Goal: Task Accomplishment & Management: Use online tool/utility

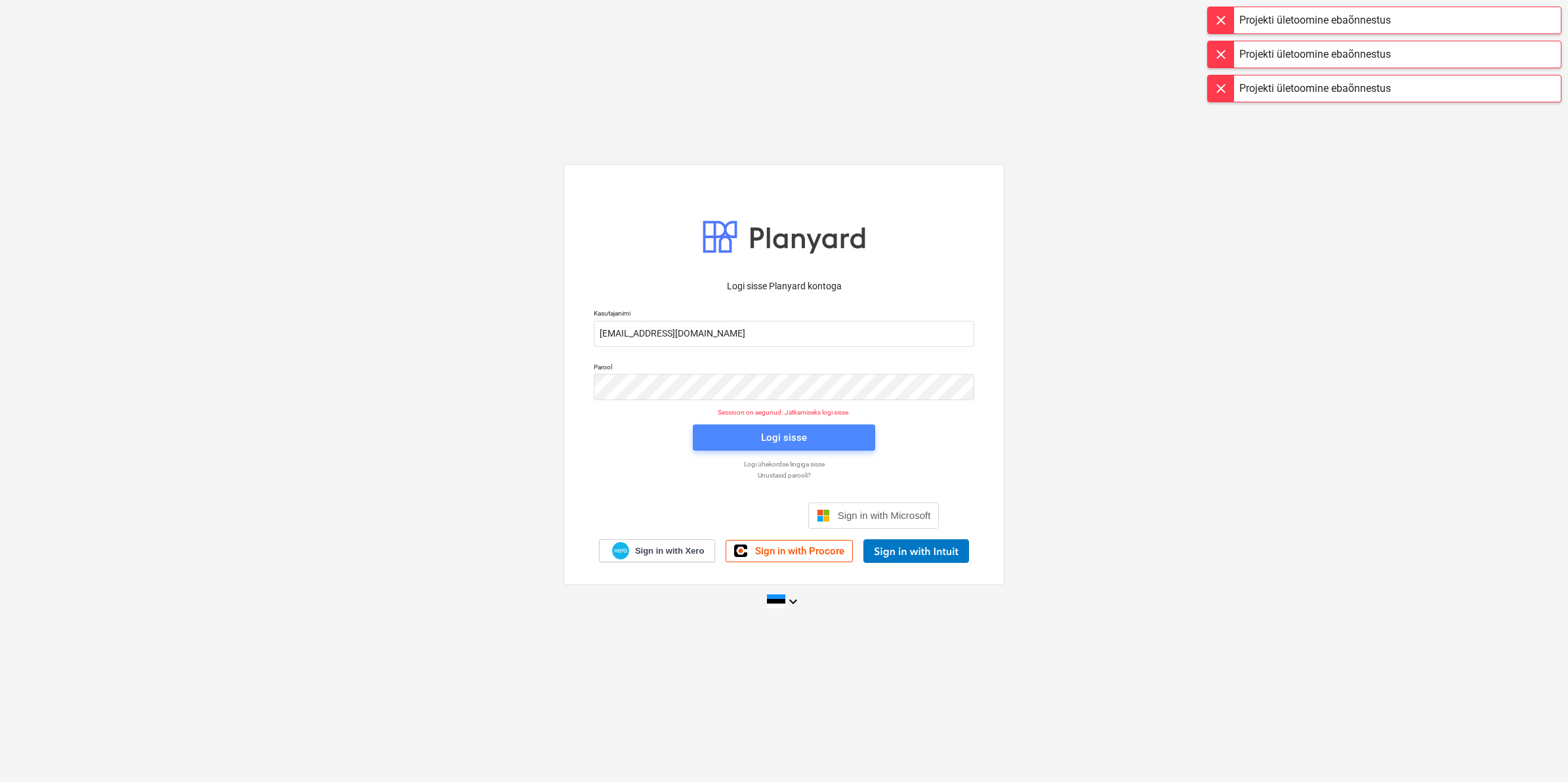
click at [797, 438] on div "Logi sisse" at bounding box center [783, 437] width 46 height 17
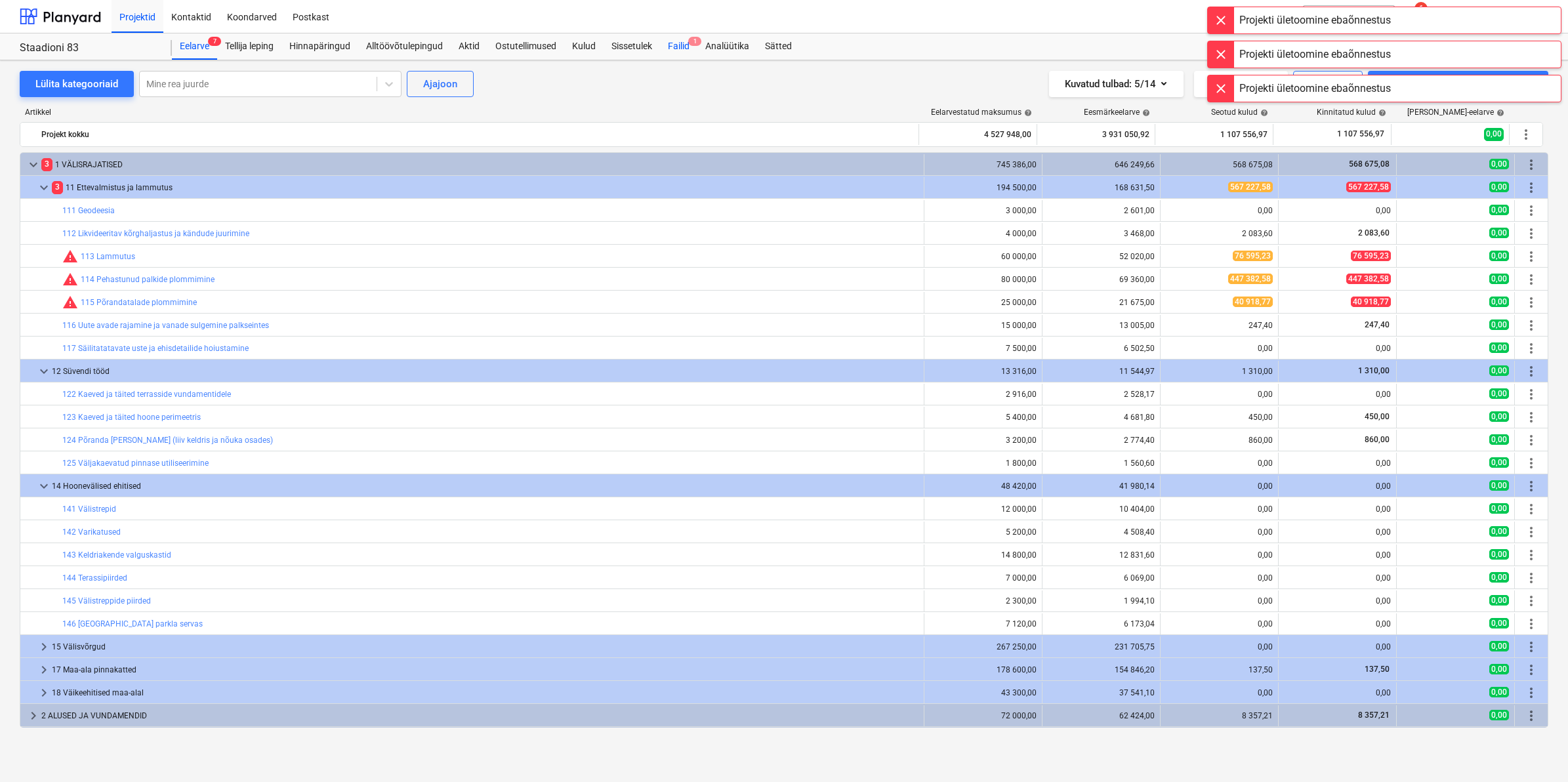
click at [676, 40] on div "Failid 1" at bounding box center [678, 46] width 37 height 27
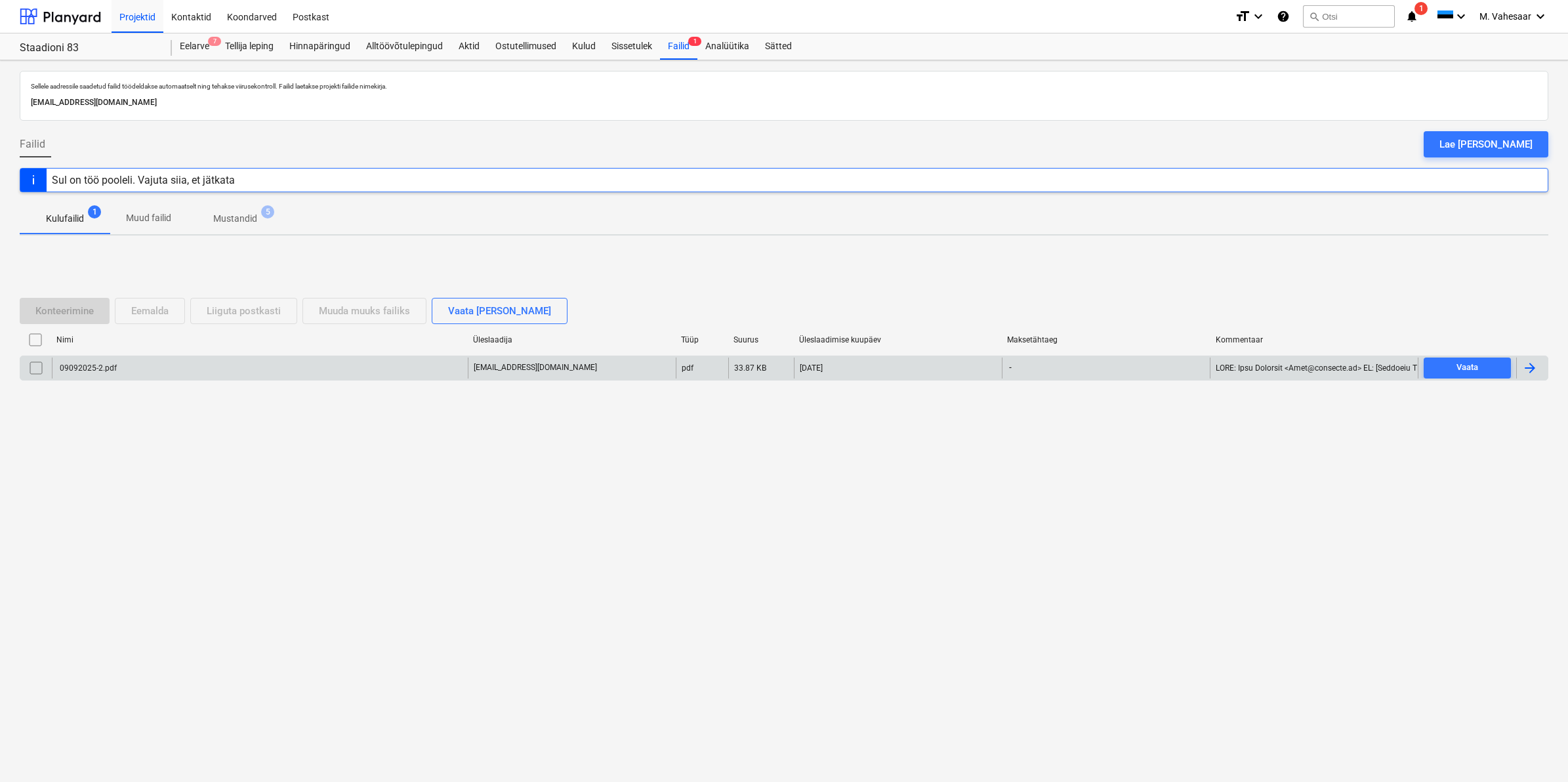
click at [100, 366] on div "09092025-2.pdf" at bounding box center [87, 368] width 59 height 9
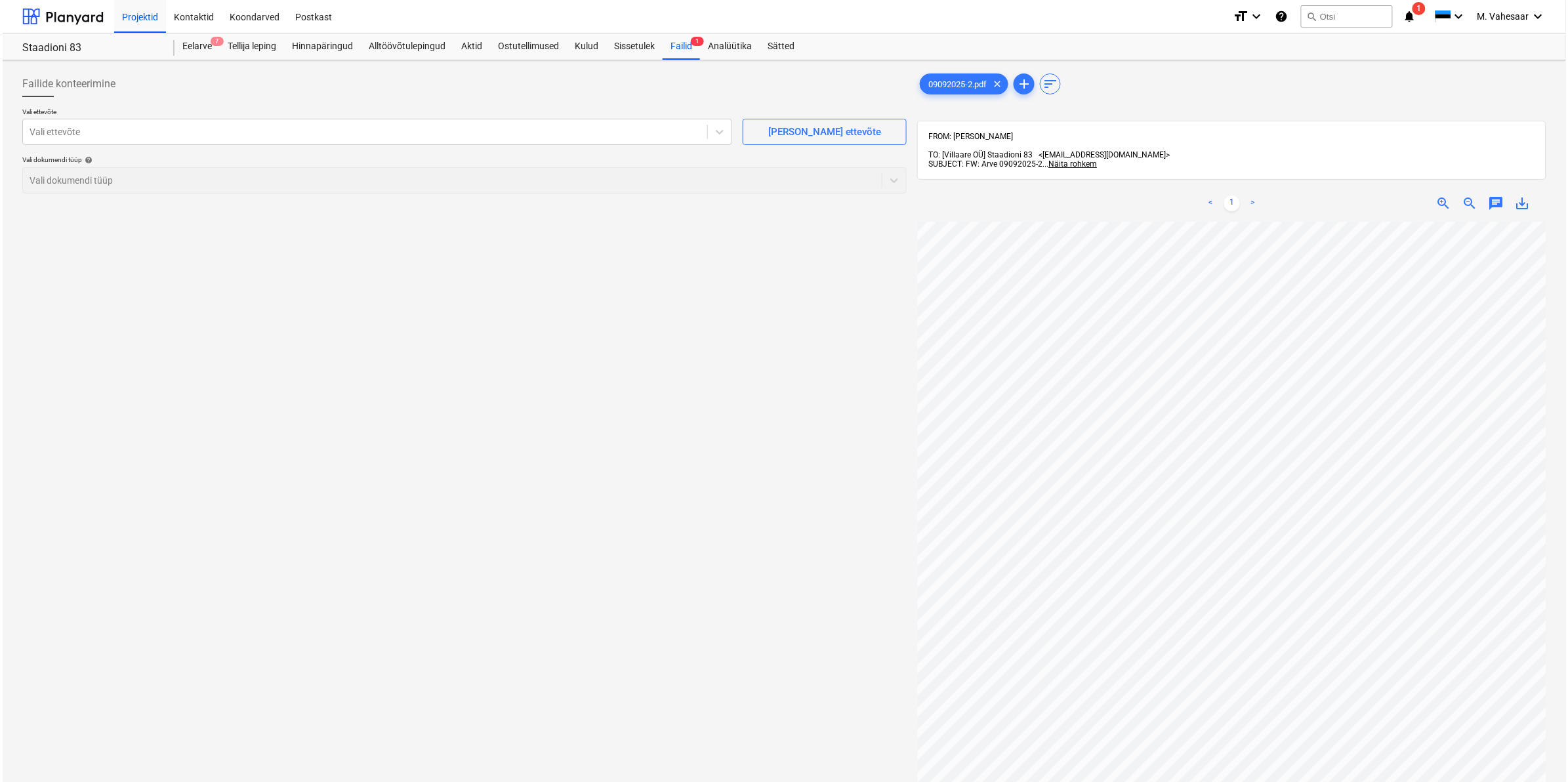
scroll to position [184, 158]
click at [110, 138] on div at bounding box center [362, 132] width 671 height 13
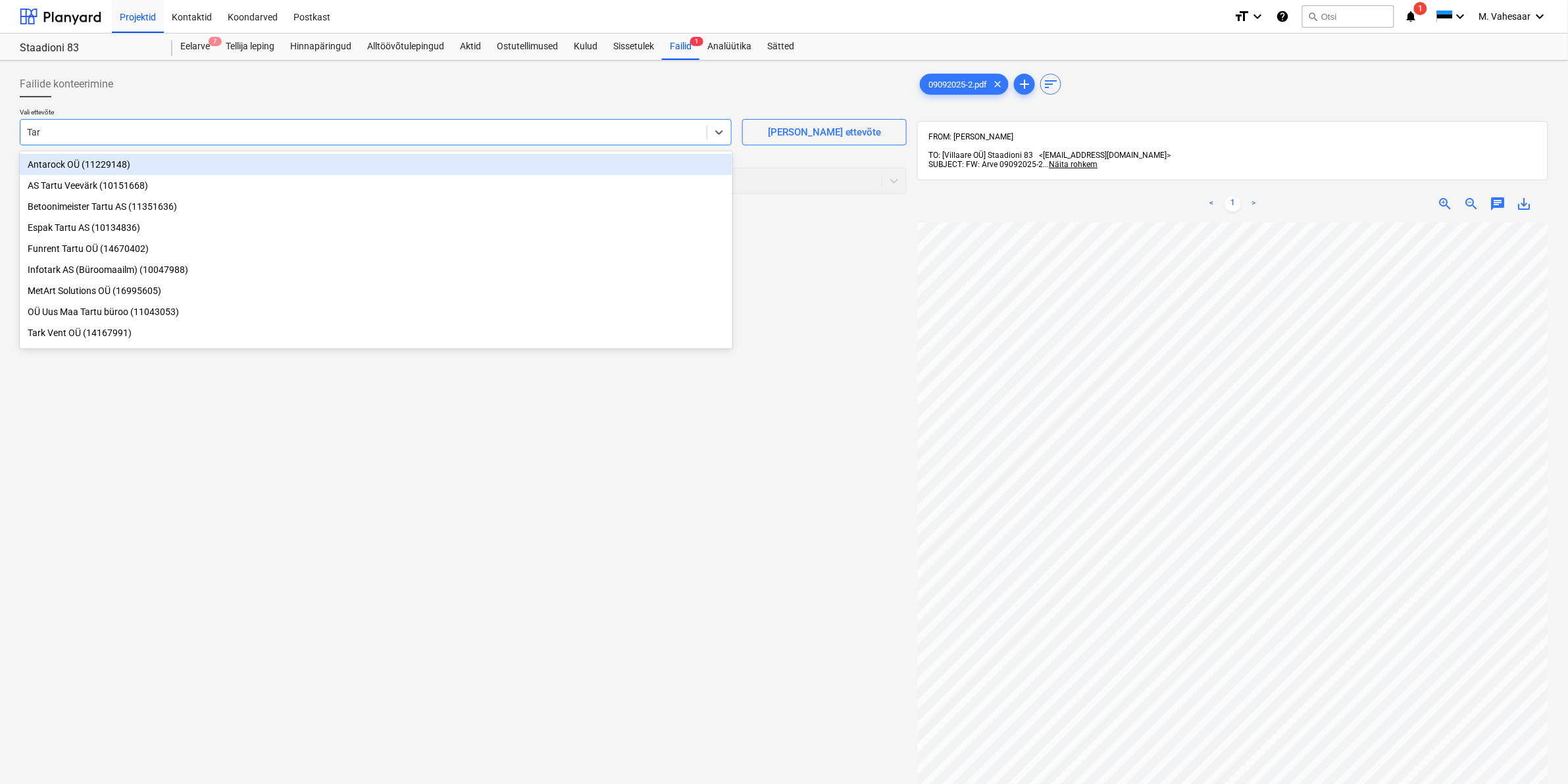
type input "Tark"
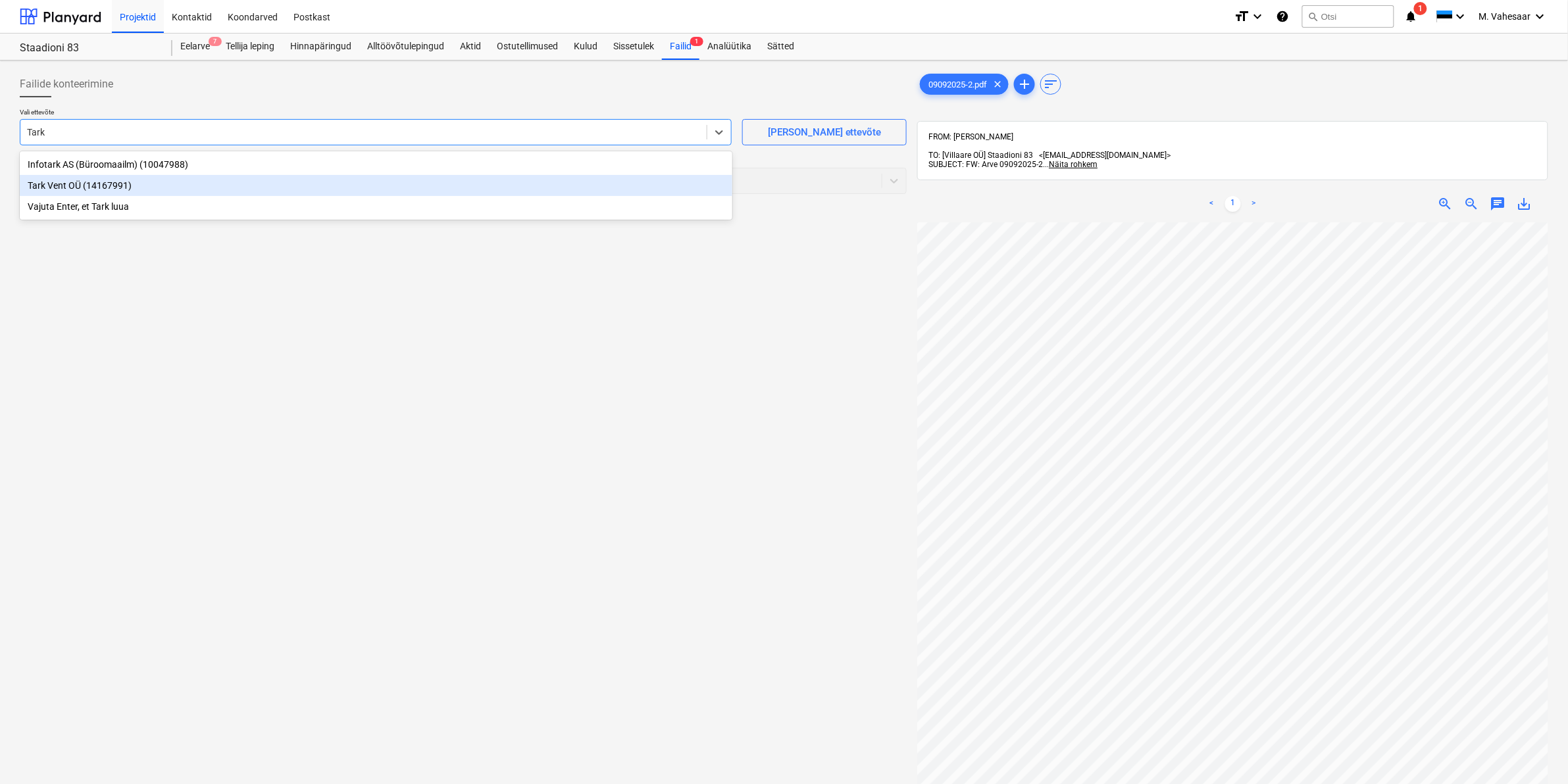
click at [100, 181] on div "Tark Vent OÜ (14167991)" at bounding box center [375, 185] width 713 height 21
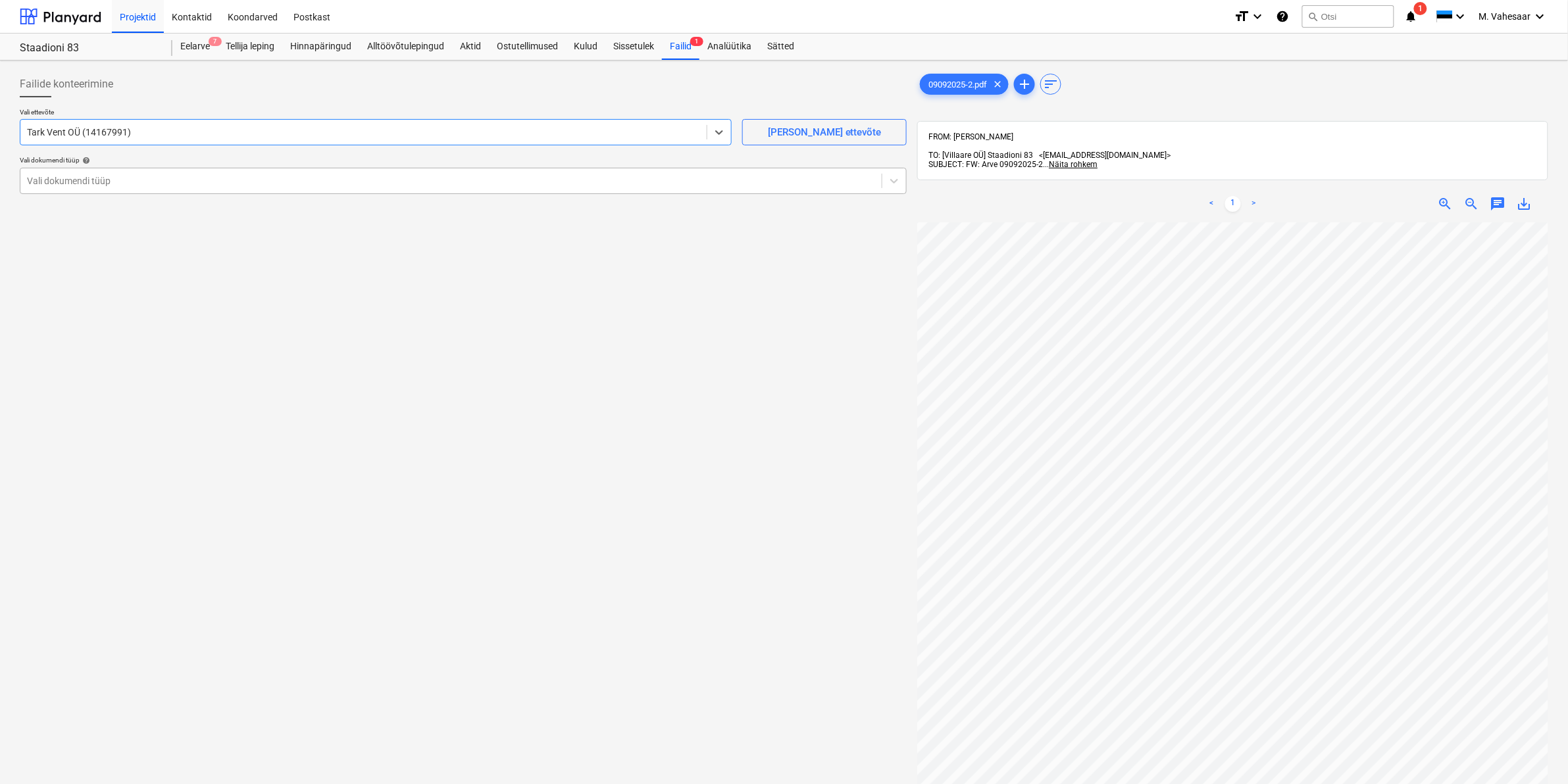
click at [124, 179] on div at bounding box center [451, 181] width 848 height 13
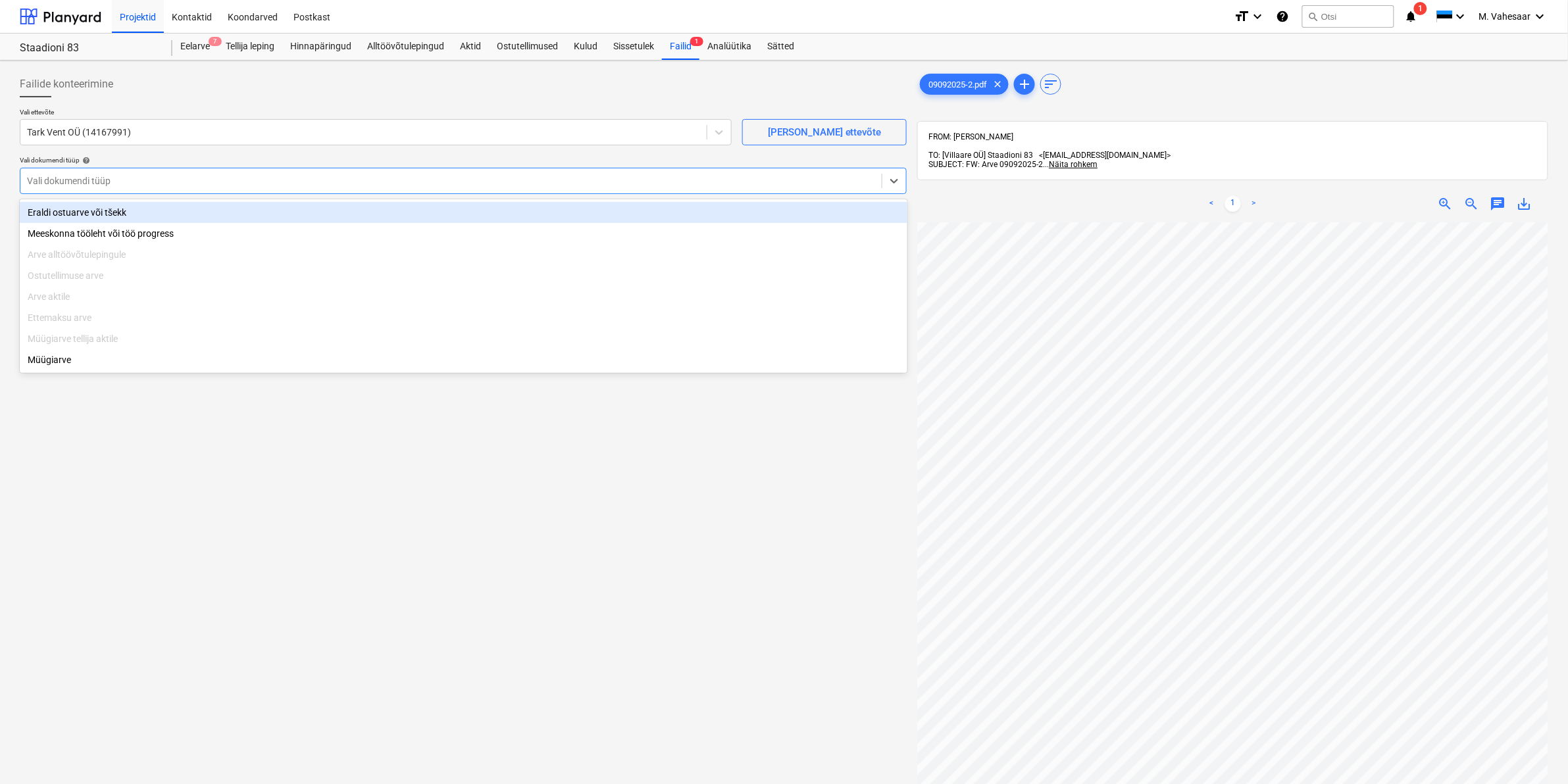
click at [91, 210] on div "Eraldi ostuarve või tšekk" at bounding box center [463, 213] width 888 height 21
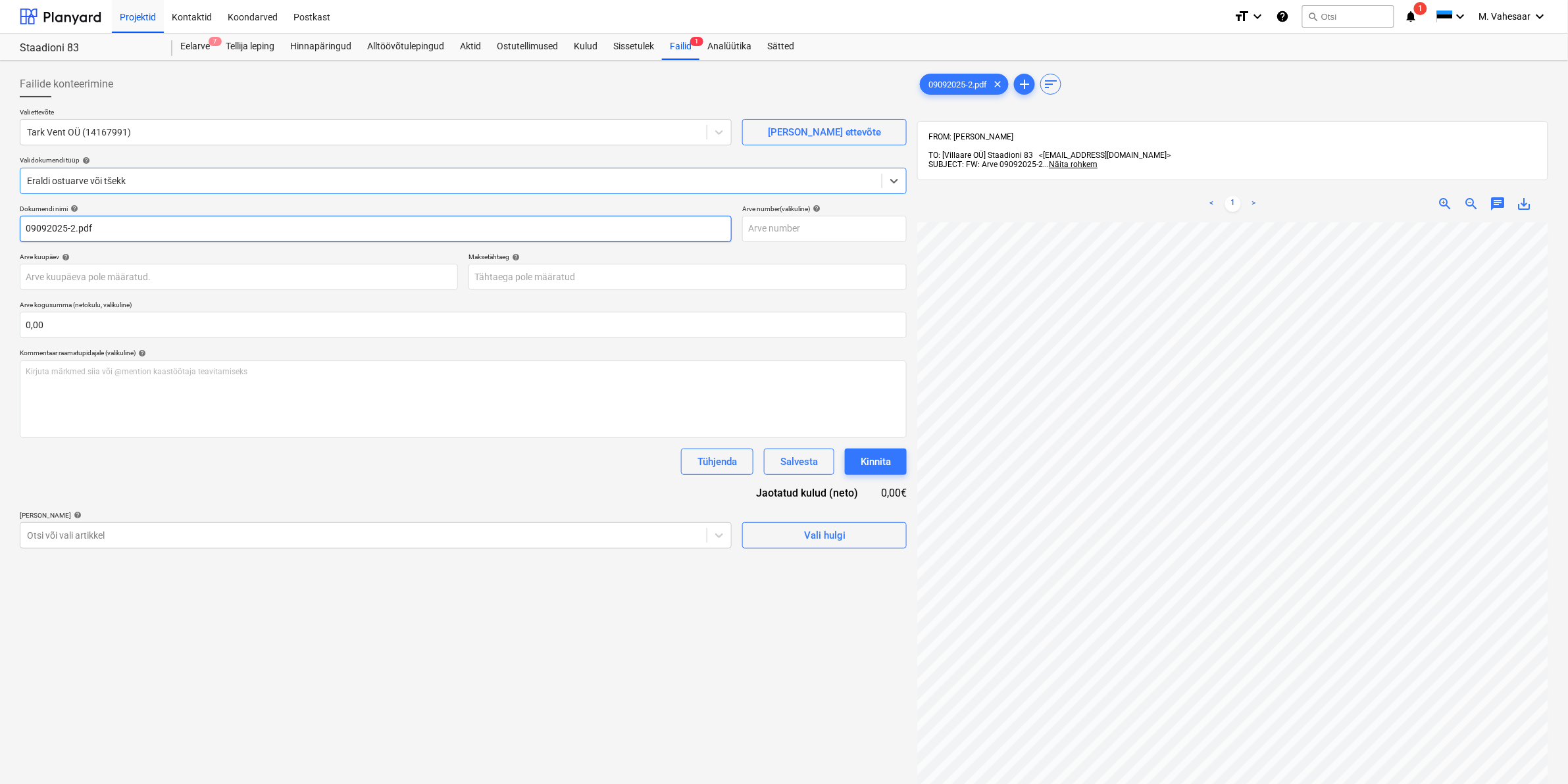
click at [25, 229] on input "09092025-2.pdf" at bounding box center [375, 229] width 712 height 27
click at [47, 225] on input "Tark Vent arve 09092025-2.pdf" at bounding box center [375, 229] width 712 height 27
type input "TarkVent arve 09092025-2.pdf"
click at [65, 540] on div at bounding box center [363, 536] width 673 height 13
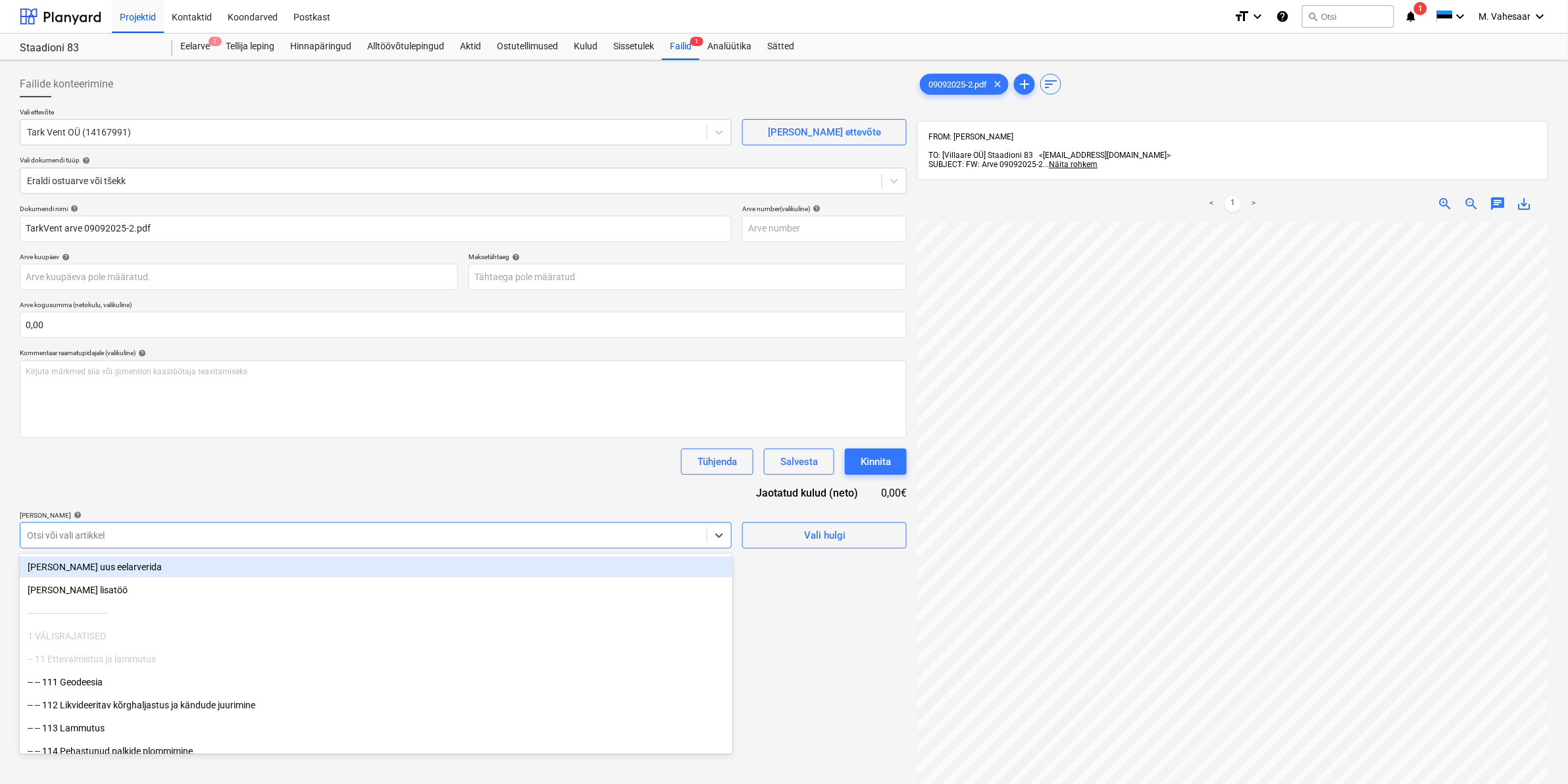
click at [65, 540] on div at bounding box center [363, 536] width 673 height 13
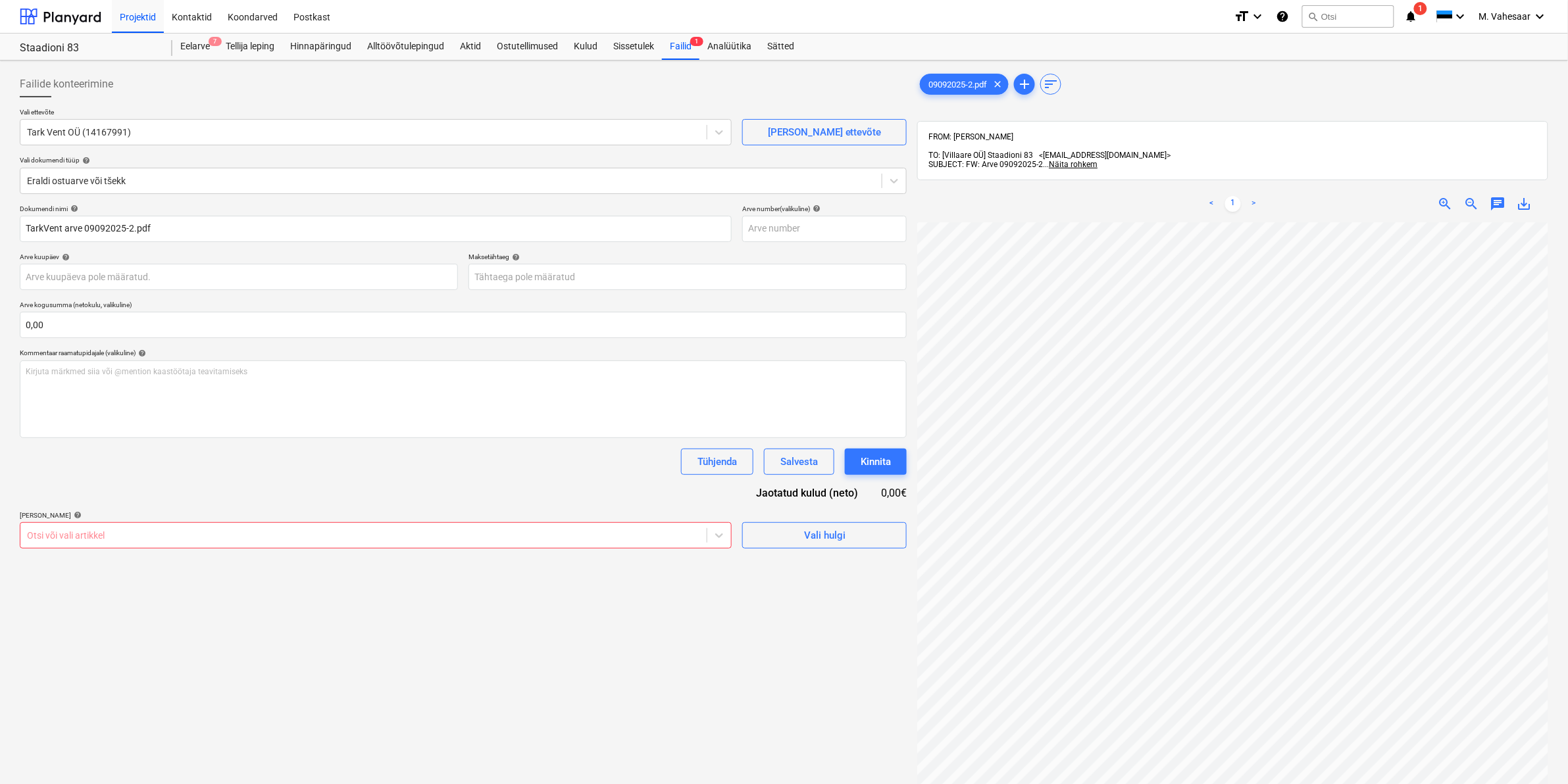
click at [213, 541] on div at bounding box center [363, 536] width 673 height 13
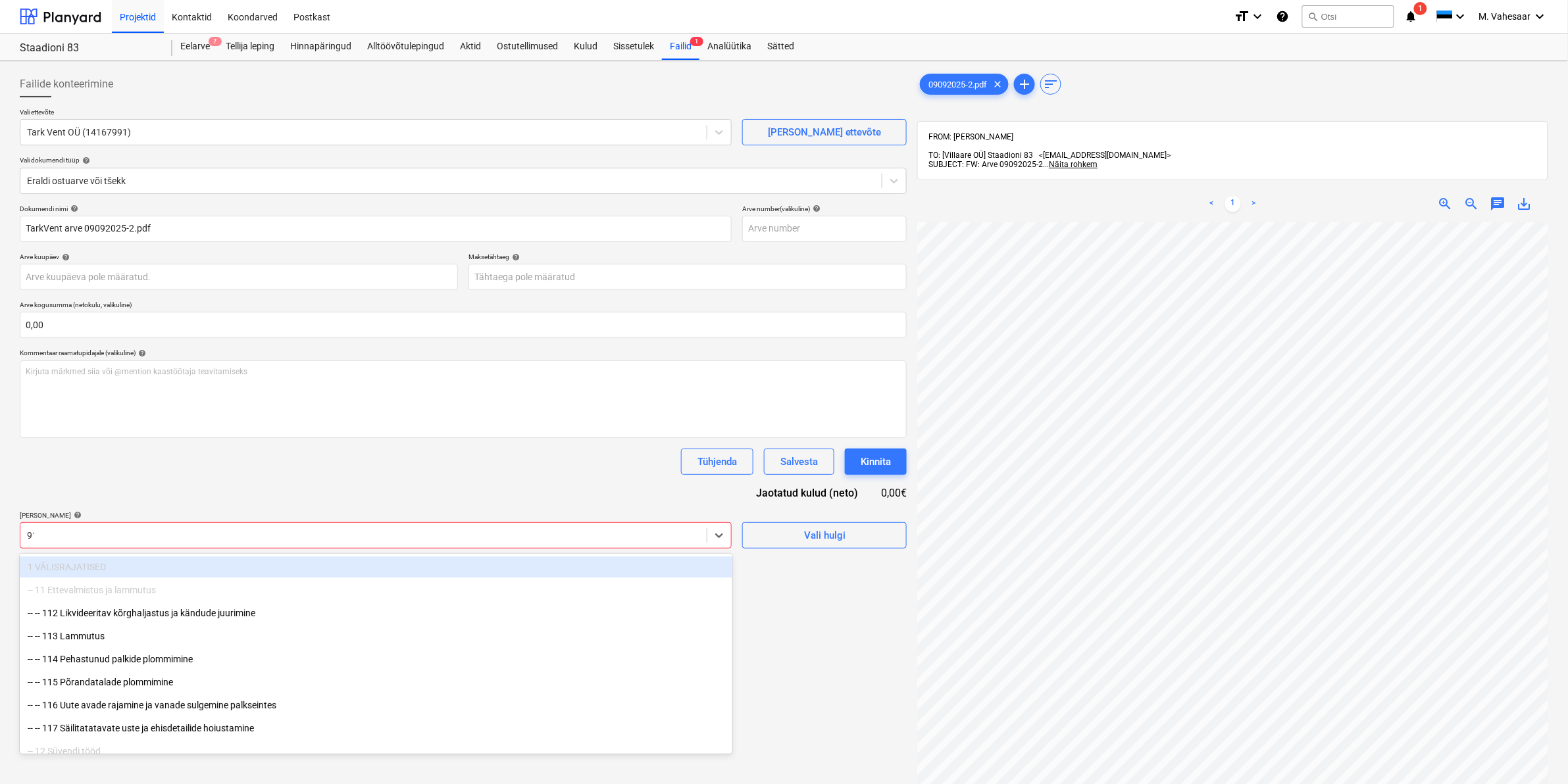
type input "911"
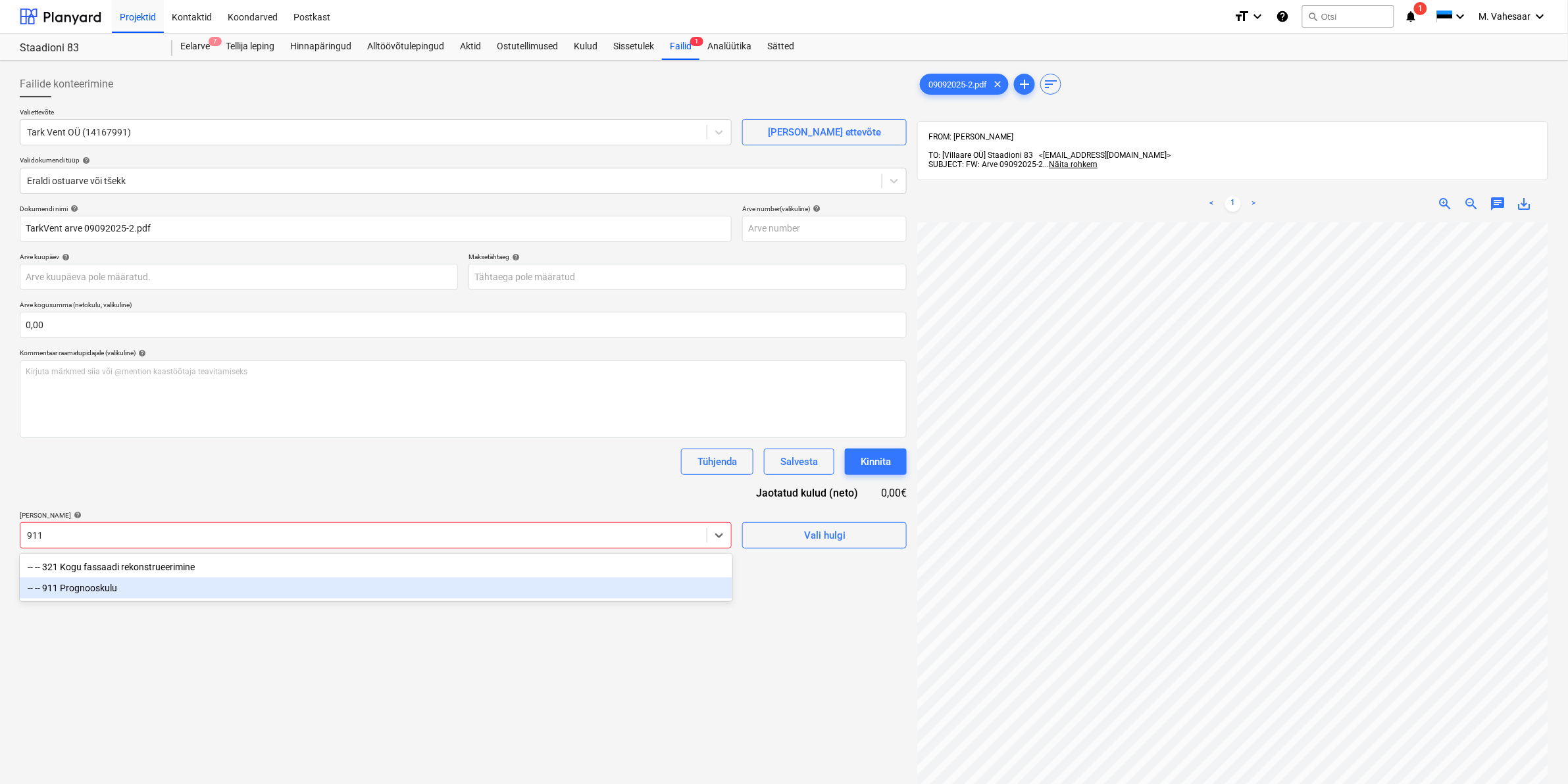
click at [120, 583] on div "-- -- 911 Prognooskulu" at bounding box center [375, 588] width 713 height 21
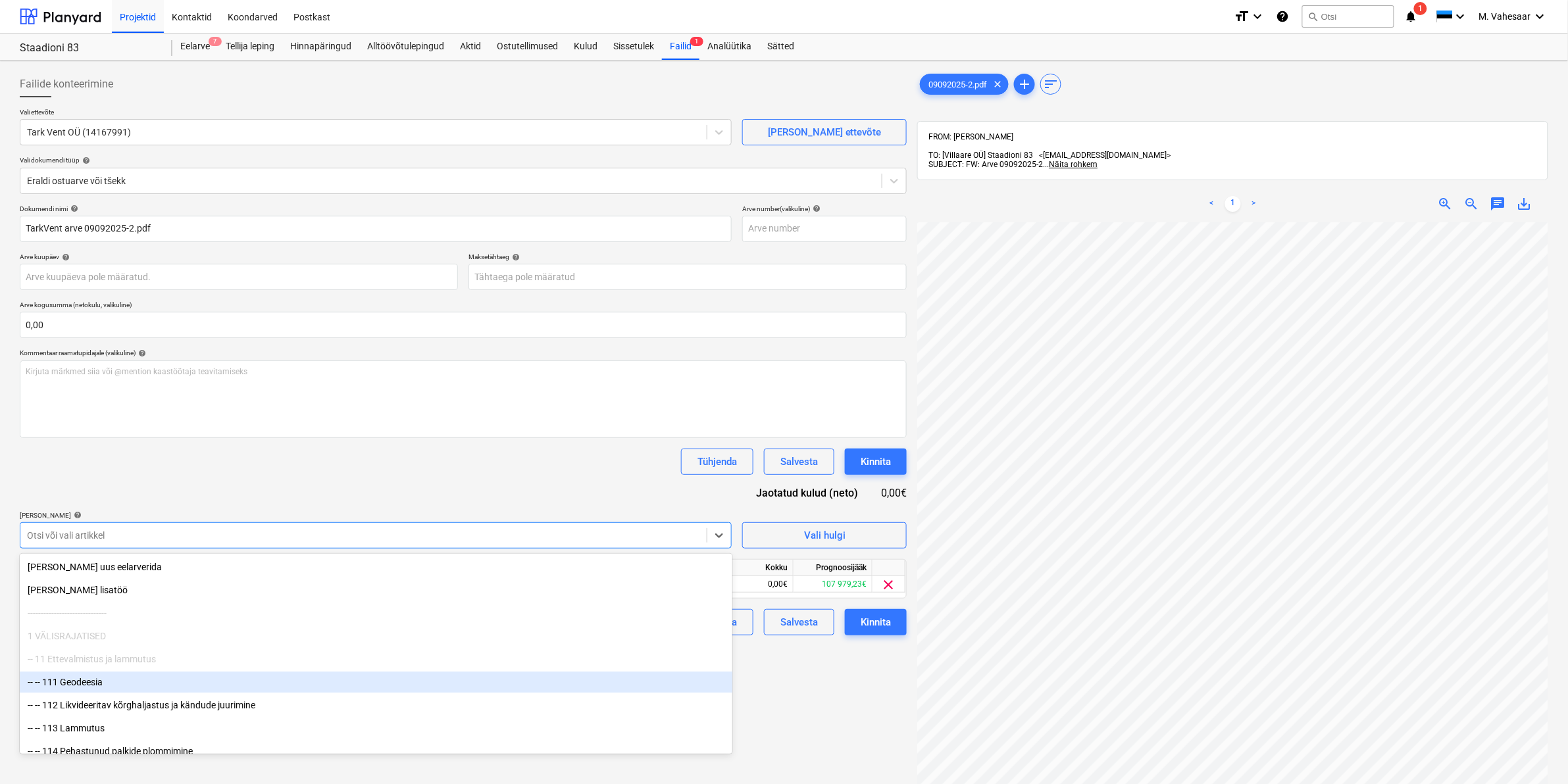
click at [831, 689] on div "Failide konteerimine Vali ettevõte Tark Vent OÜ (14167991) [PERSON_NAME] uus et…" at bounding box center [463, 520] width 897 height 909
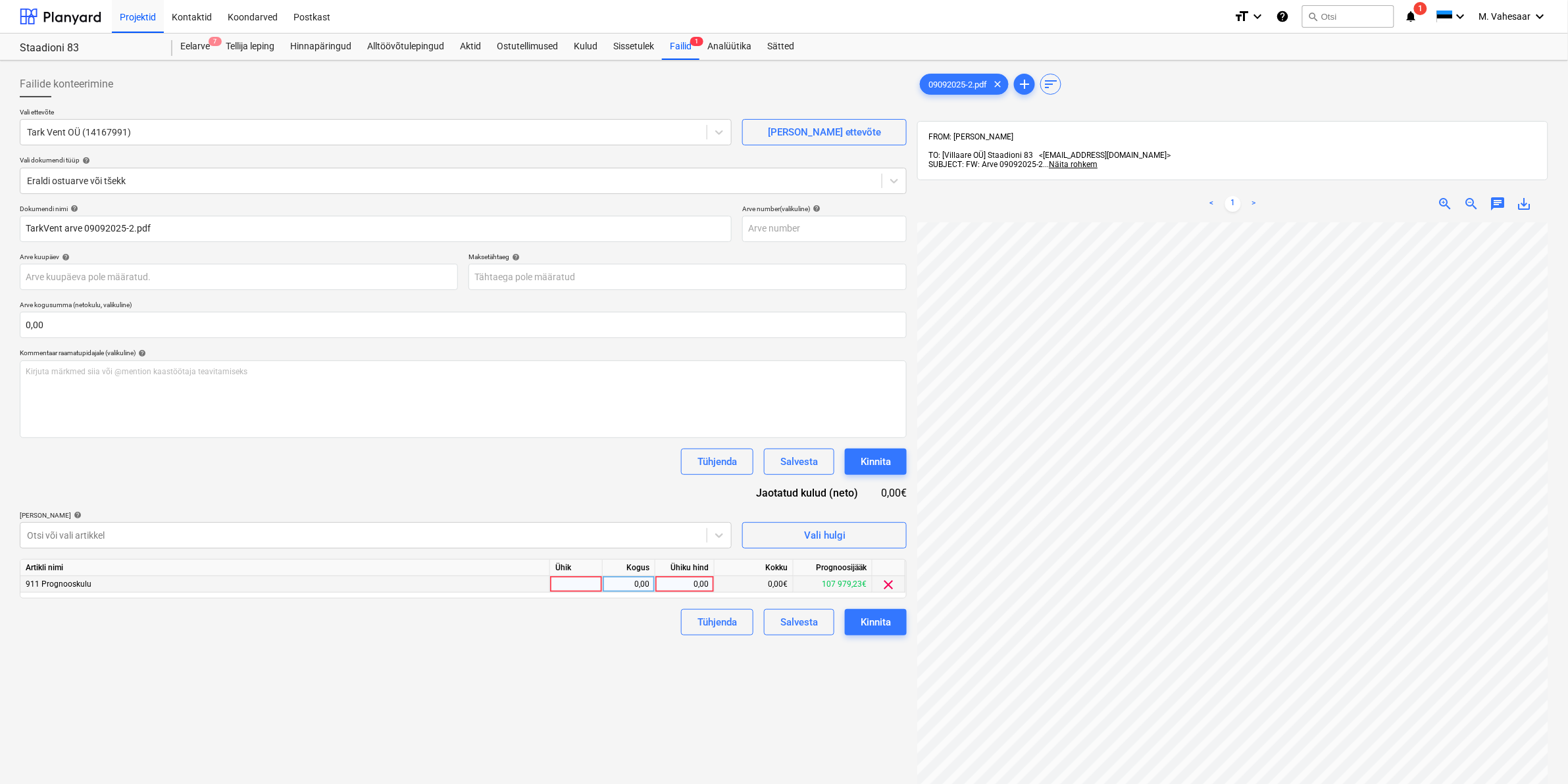
click at [667, 579] on div "0,00" at bounding box center [684, 584] width 48 height 16
type input "375"
click at [634, 630] on div "Tühjenda Salvesta Kinnita" at bounding box center [463, 622] width 887 height 27
click at [871, 629] on div "Kinnita" at bounding box center [875, 622] width 30 height 17
